Goal: Task Accomplishment & Management: Manage account settings

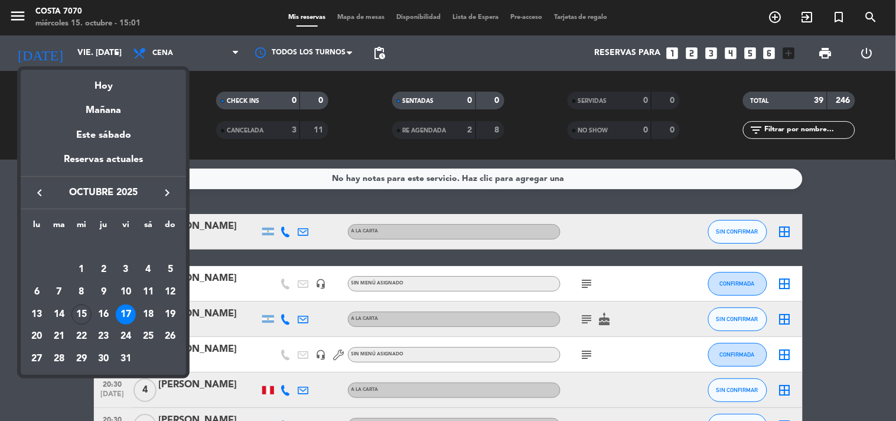
click at [777, 132] on div at bounding box center [448, 210] width 896 height 421
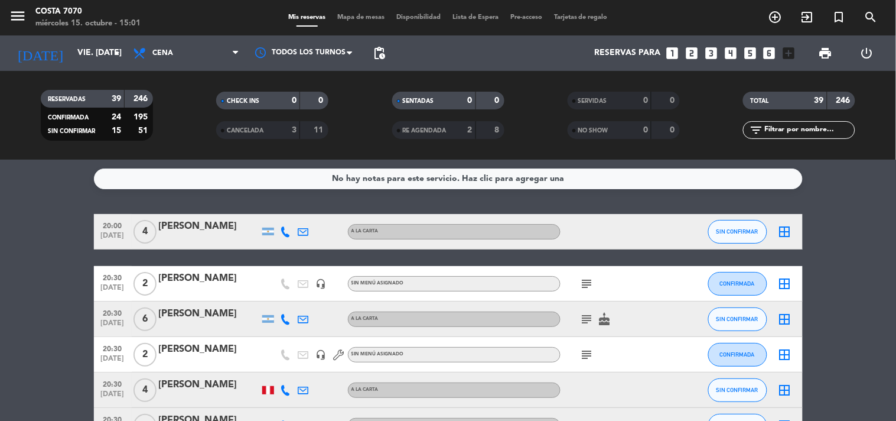
click at [780, 128] on input "text" at bounding box center [809, 129] width 92 height 13
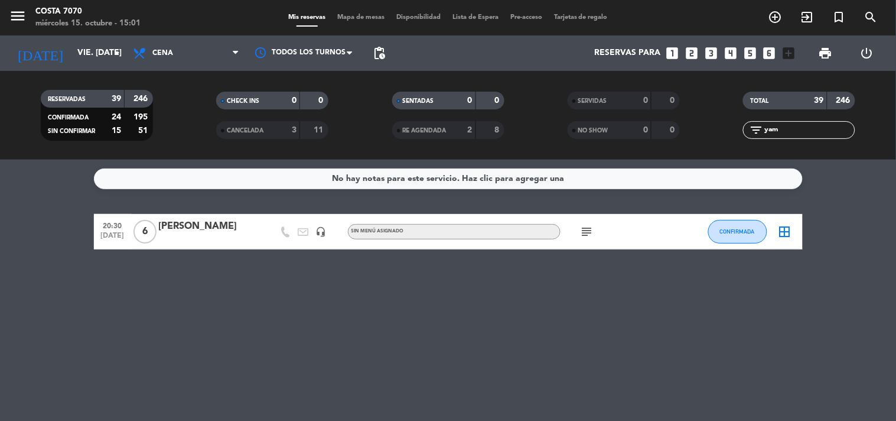
type input "yam"
click at [208, 232] on div "[PERSON_NAME]" at bounding box center [209, 226] width 100 height 15
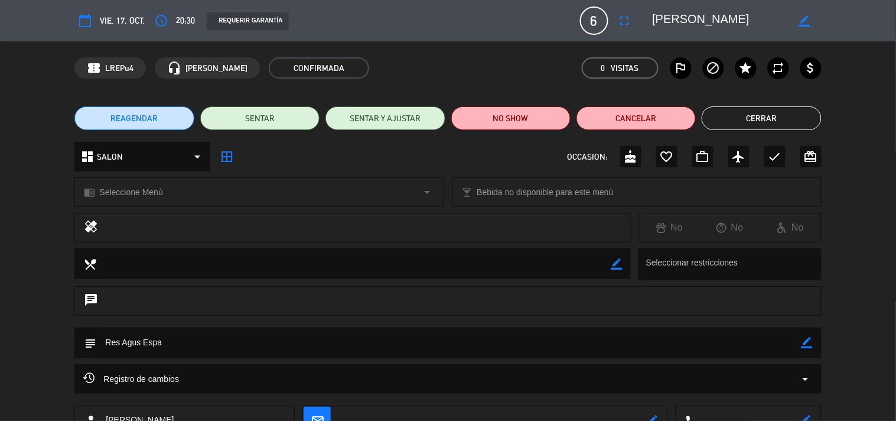
click at [172, 18] on div "access_time 20:30" at bounding box center [173, 20] width 44 height 21
click at [159, 18] on icon "access_time" at bounding box center [161, 21] width 14 height 14
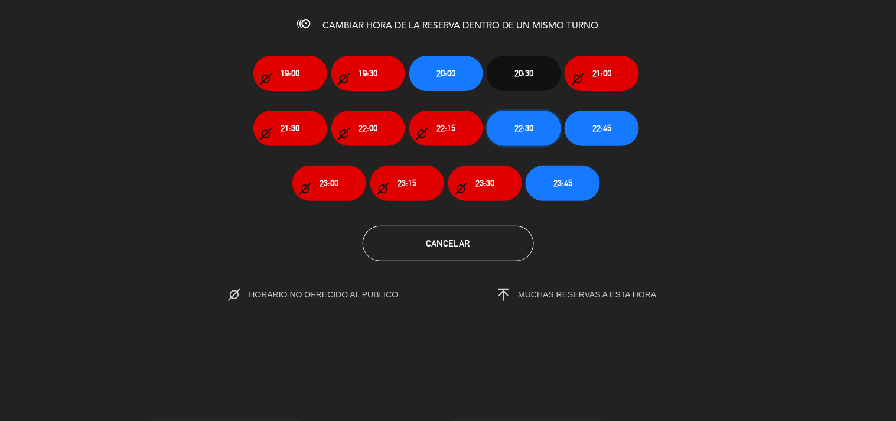
click at [517, 137] on button "22:30" at bounding box center [524, 127] width 74 height 35
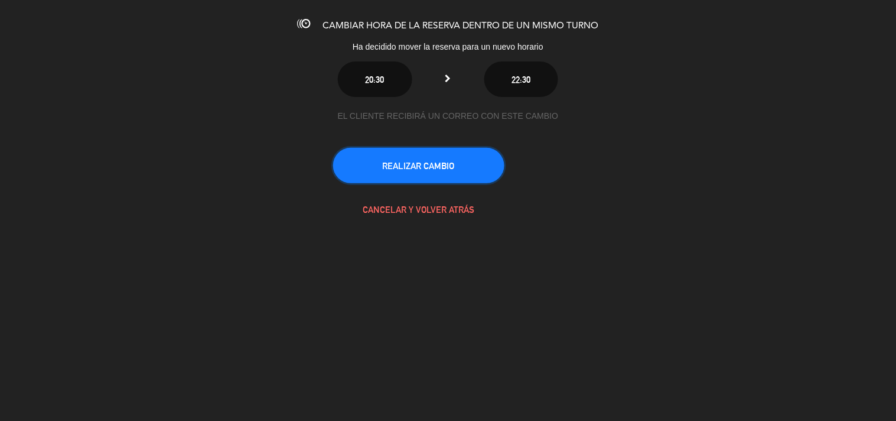
click at [473, 162] on button "REALIZAR CAMBIO" at bounding box center [418, 165] width 171 height 35
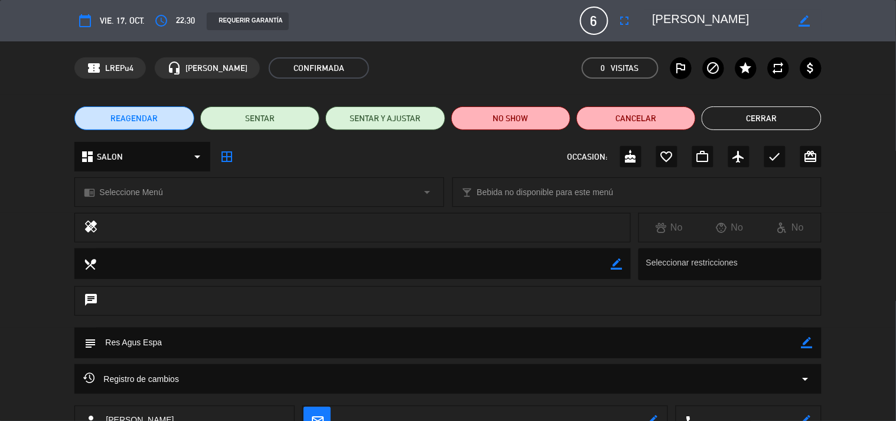
click at [786, 115] on button "Cerrar" at bounding box center [761, 118] width 119 height 24
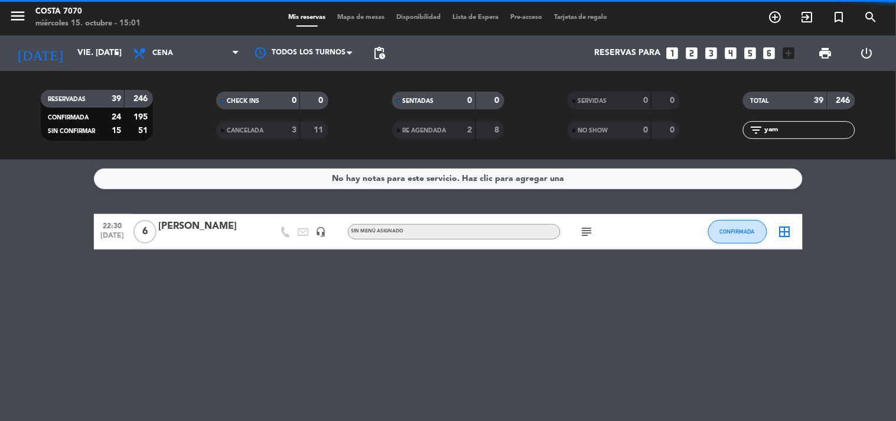
click at [767, 54] on icon "looks_6" at bounding box center [769, 52] width 15 height 15
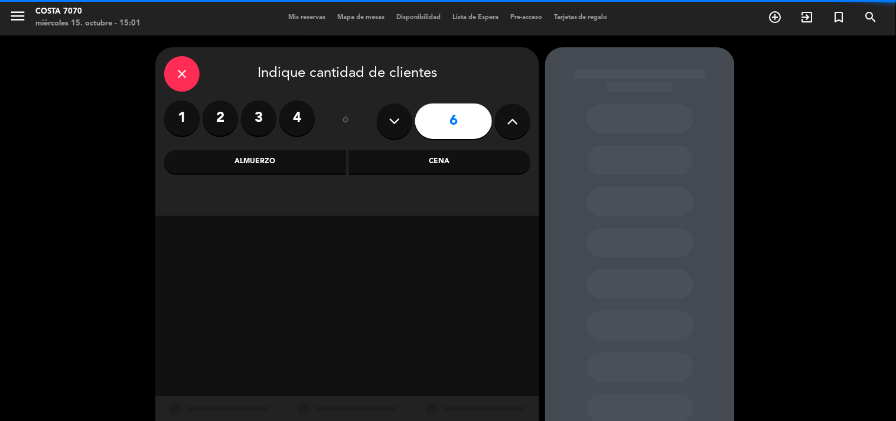
click at [511, 125] on icon at bounding box center [512, 121] width 11 height 18
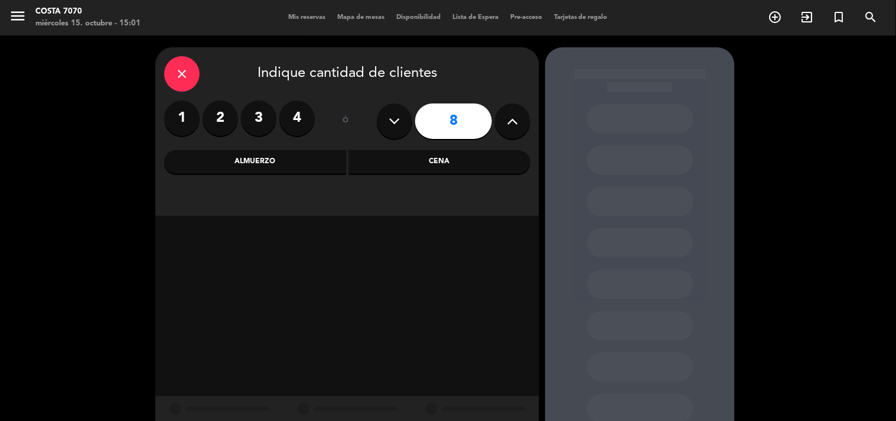
click at [511, 125] on icon at bounding box center [512, 121] width 11 height 18
click at [400, 117] on button at bounding box center [394, 120] width 35 height 35
type input "8"
click at [419, 158] on div "Cena" at bounding box center [440, 162] width 182 height 24
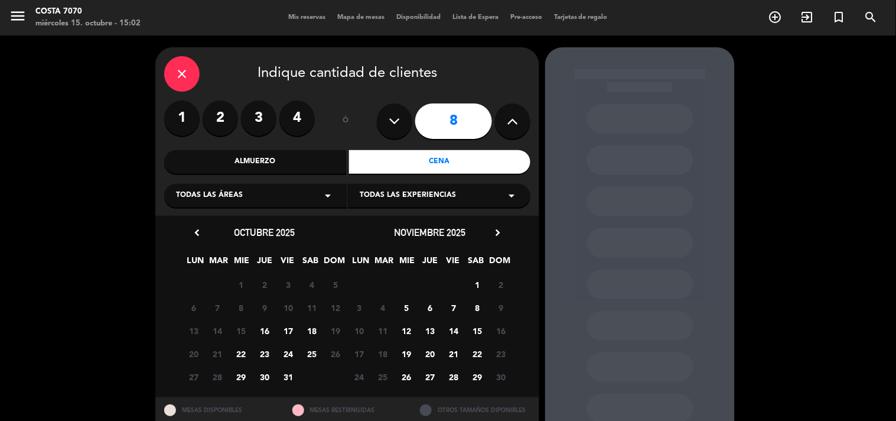
click at [281, 330] on span "17" at bounding box center [288, 330] width 19 height 19
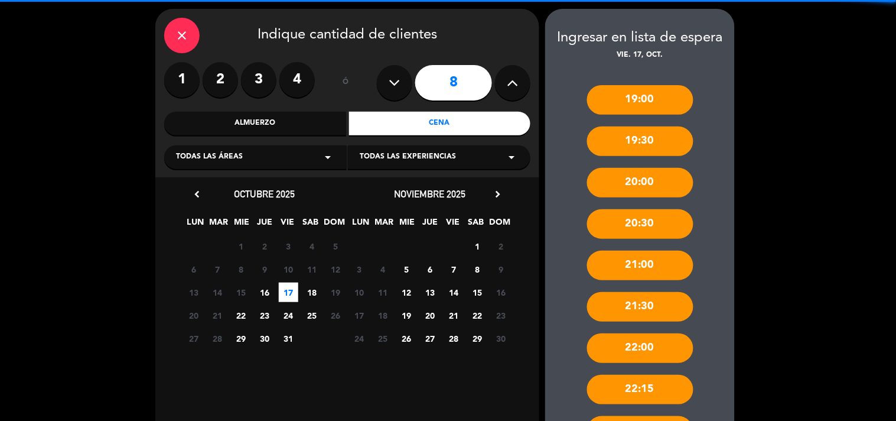
scroll to position [344, 0]
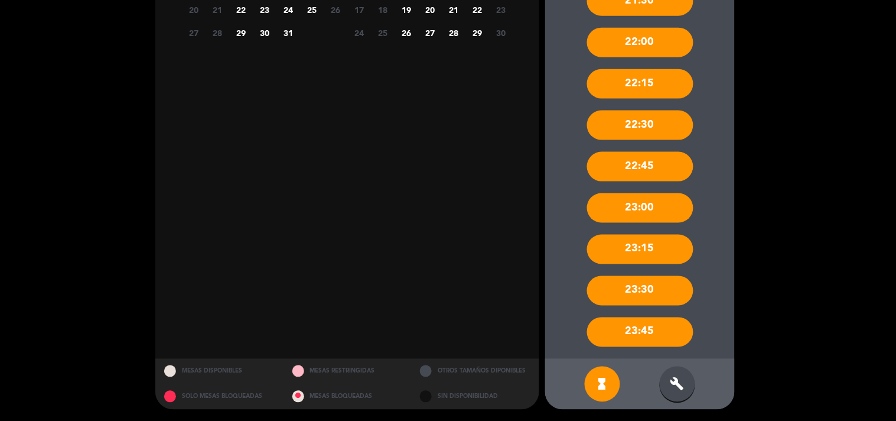
click at [683, 399] on div "build" at bounding box center [677, 383] width 35 height 35
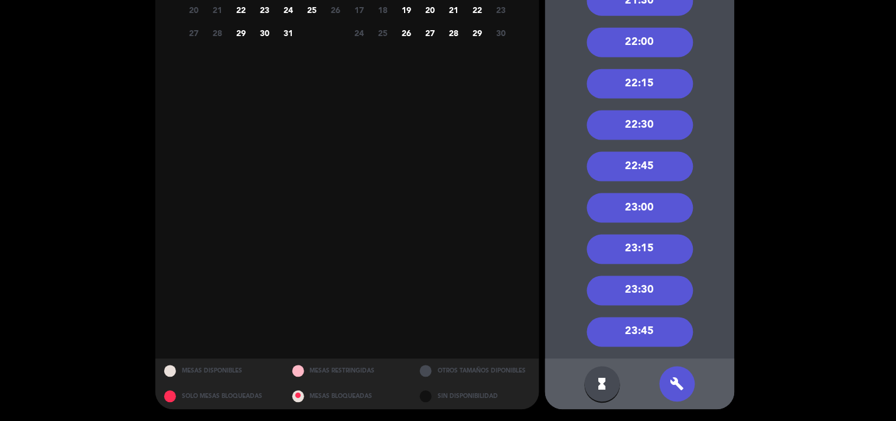
click at [650, 125] on div "22:30" at bounding box center [640, 125] width 106 height 30
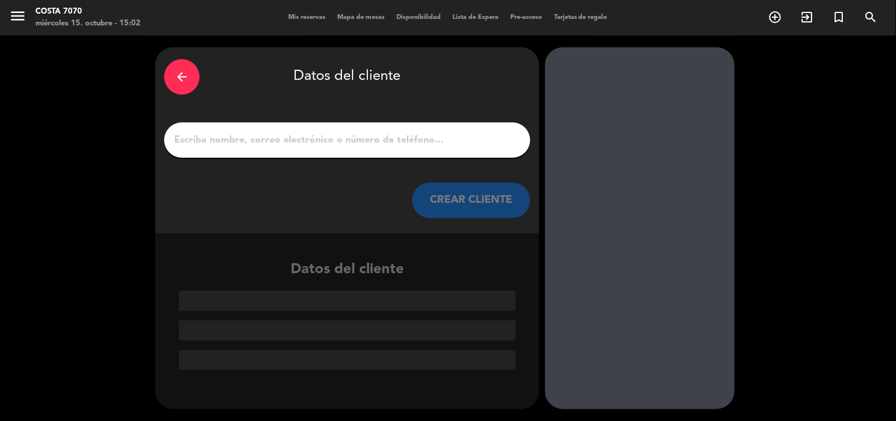
drag, startPoint x: 505, startPoint y: 151, endPoint x: 500, endPoint y: 144, distance: 9.3
click at [504, 151] on div at bounding box center [347, 139] width 366 height 35
click at [500, 144] on input "1" at bounding box center [347, 140] width 348 height 17
paste input "[PERSON_NAME]"
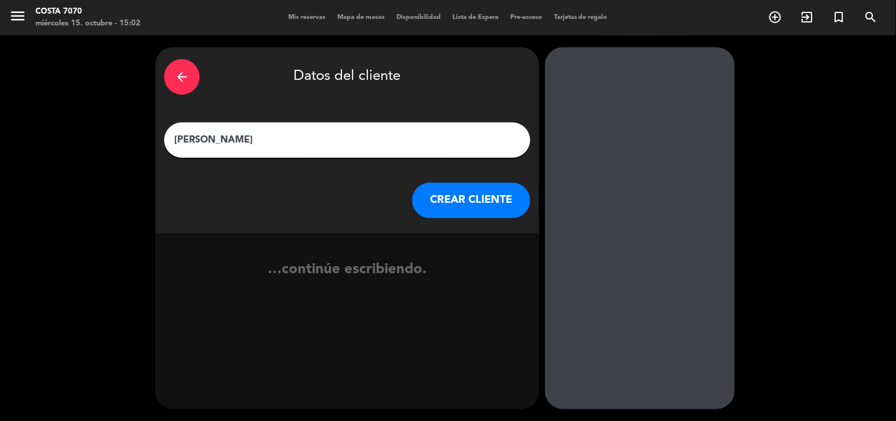
type input "[PERSON_NAME]"
click at [480, 211] on button "CREAR CLIENTE" at bounding box center [471, 200] width 118 height 35
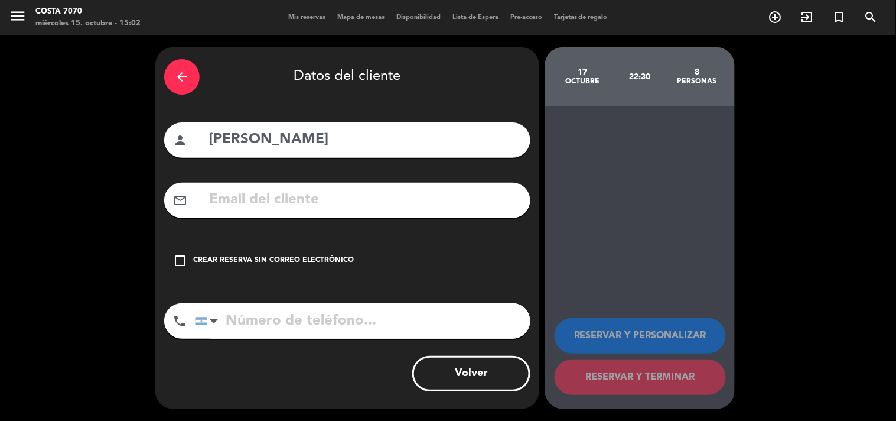
click at [346, 256] on div "Crear reserva sin correo electrónico" at bounding box center [273, 261] width 161 height 12
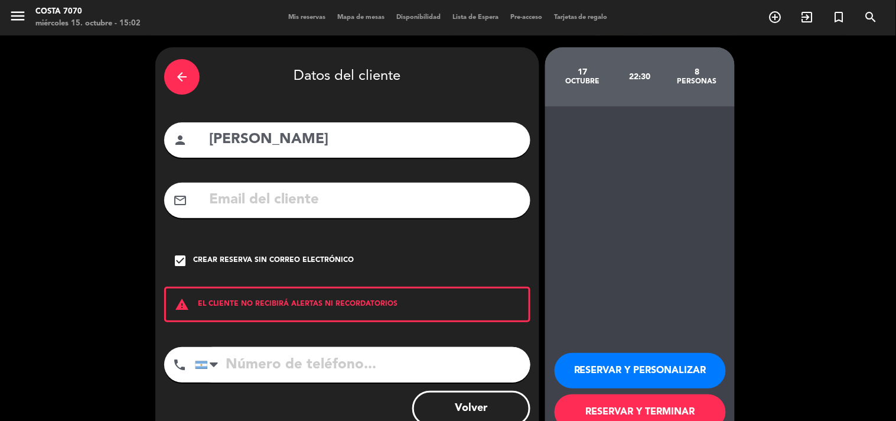
click at [640, 362] on button "RESERVAR Y PERSONALIZAR" at bounding box center [640, 370] width 171 height 35
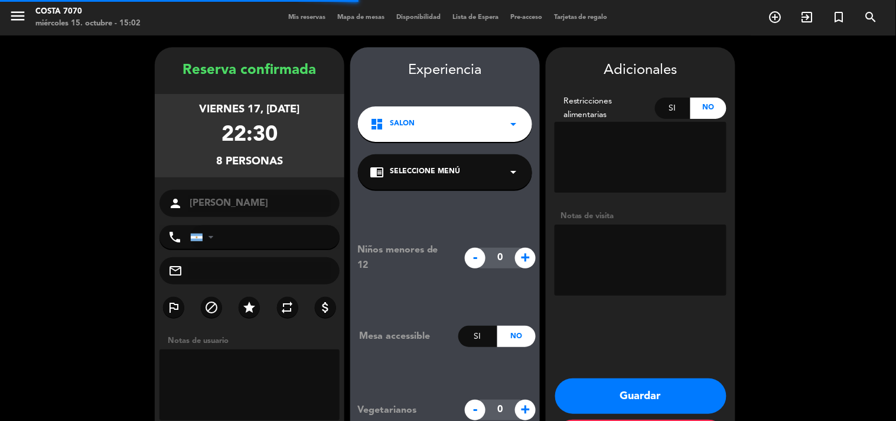
scroll to position [47, 0]
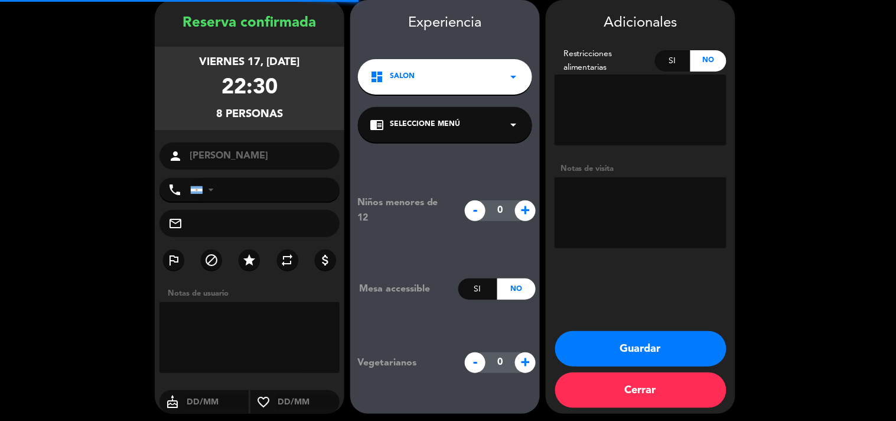
click at [635, 210] on textarea at bounding box center [641, 212] width 172 height 71
type textarea "Res Agus Espa"
click at [665, 344] on button "Guardar" at bounding box center [640, 348] width 171 height 35
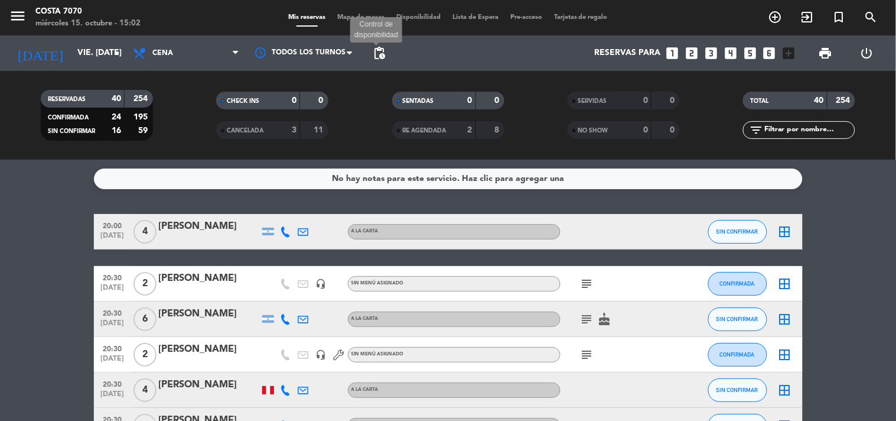
click at [386, 57] on span "pending_actions" at bounding box center [379, 53] width 14 height 14
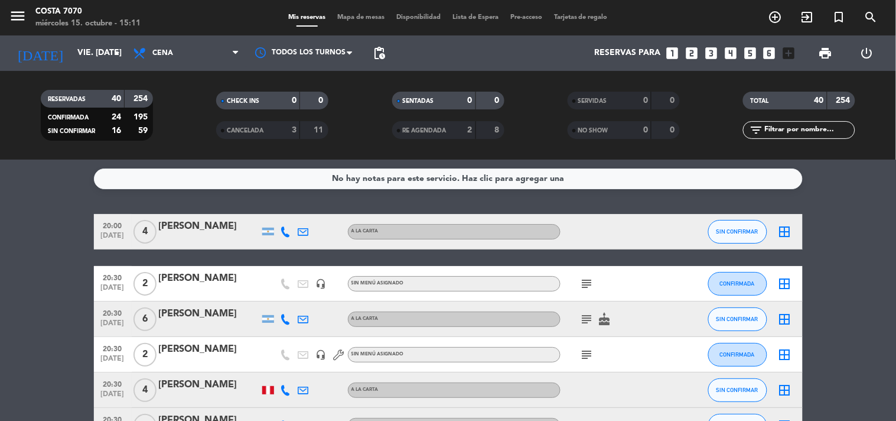
click at [835, 123] on input "text" at bounding box center [809, 129] width 92 height 13
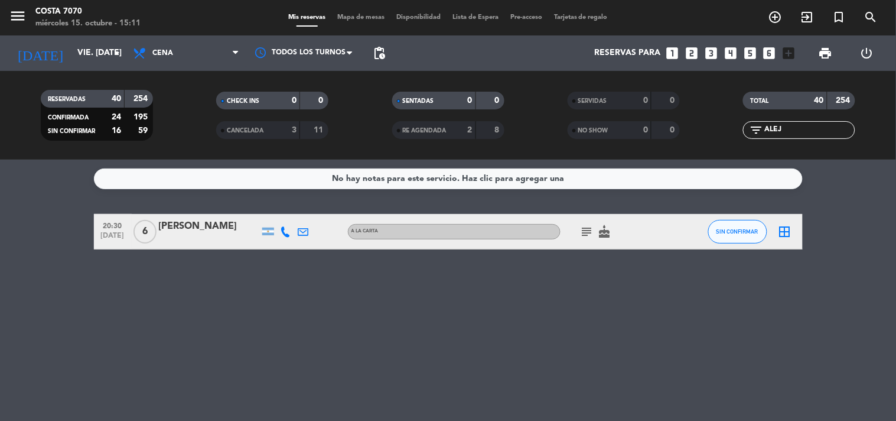
type input "ALEJ"
click at [742, 234] on button "SIN CONFIRMAR" at bounding box center [737, 232] width 59 height 24
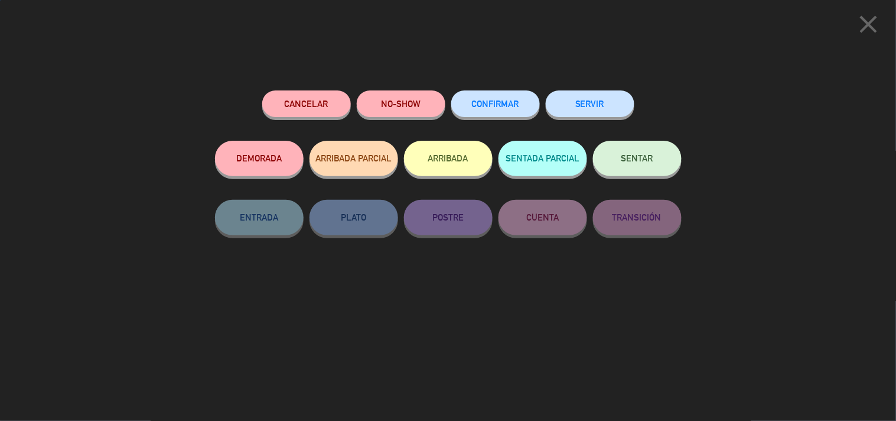
click at [504, 107] on span "CONFIRMAR" at bounding box center [495, 104] width 47 height 10
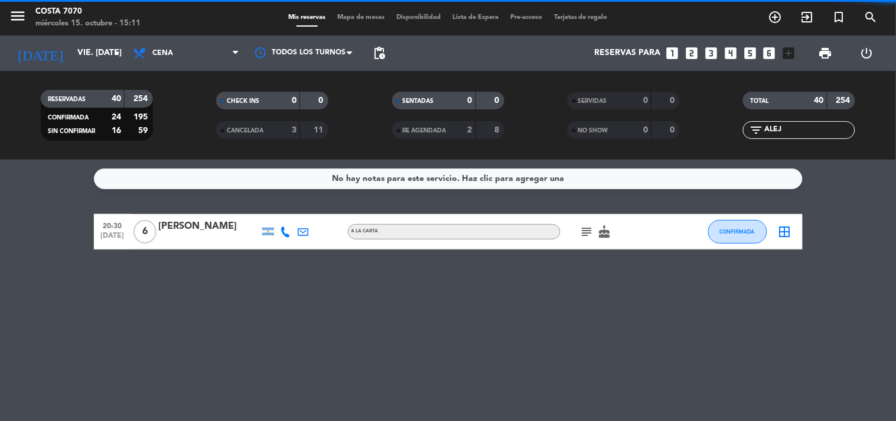
click at [791, 125] on input "ALEJ" at bounding box center [809, 129] width 92 height 13
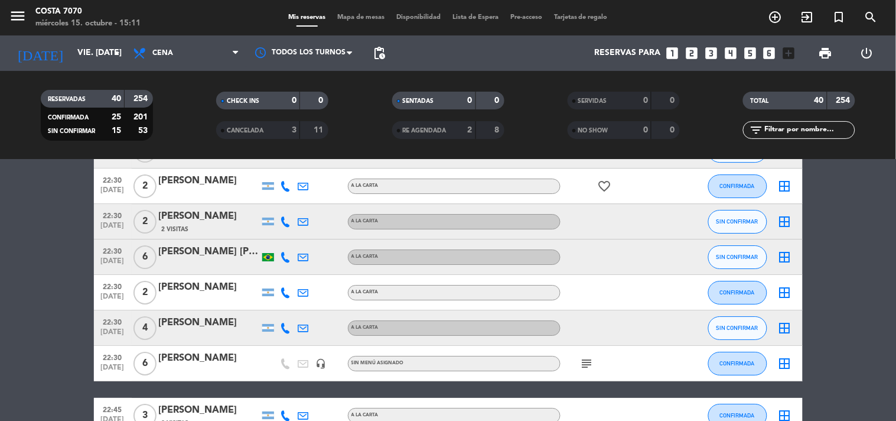
scroll to position [918, 0]
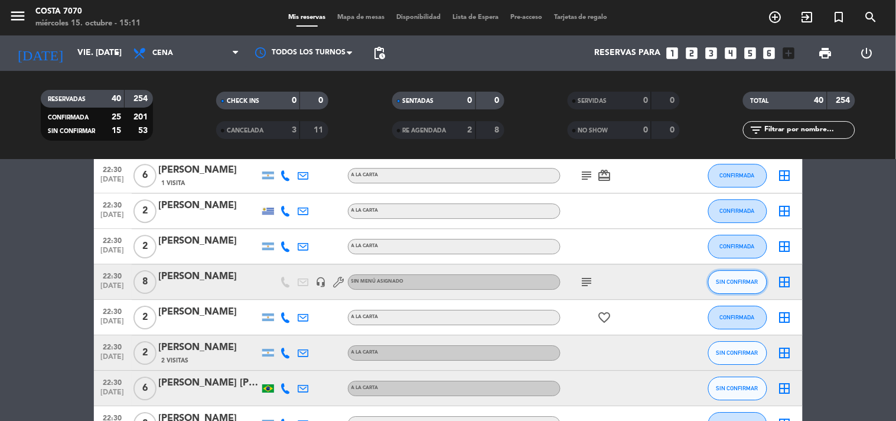
click at [750, 279] on span "SIN CONFIRMAR" at bounding box center [737, 281] width 42 height 6
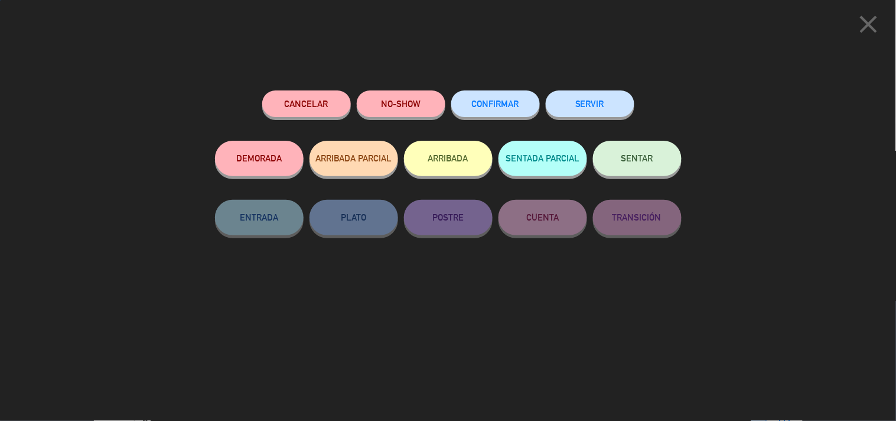
click at [493, 97] on button "CONFIRMAR" at bounding box center [495, 103] width 89 height 27
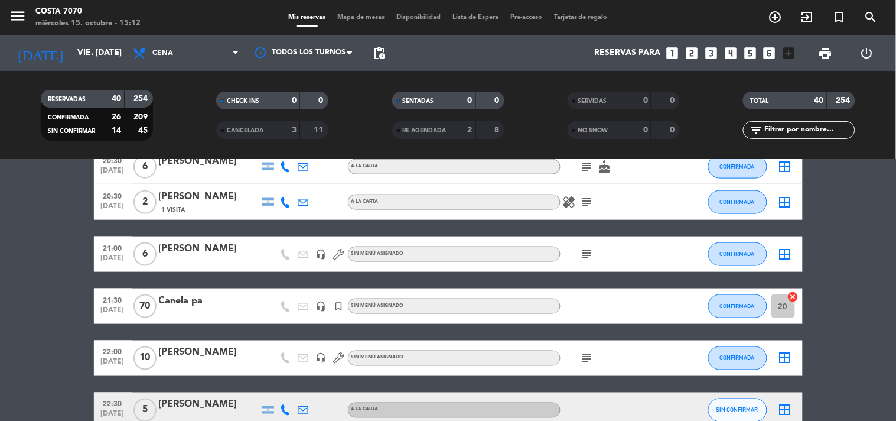
scroll to position [0, 0]
